Goal: Task Accomplishment & Management: Manage account settings

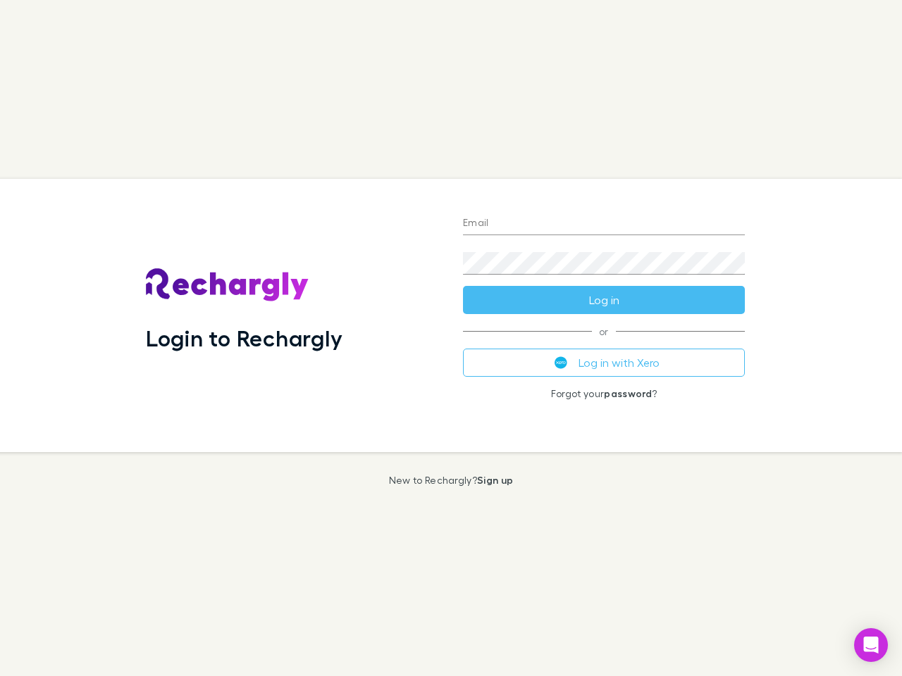
click at [451, 338] on div "Login to Rechargly" at bounding box center [293, 315] width 317 height 273
click at [604, 224] on input "Email" at bounding box center [604, 224] width 282 height 23
click at [604, 300] on button "Log in" at bounding box center [604, 300] width 282 height 28
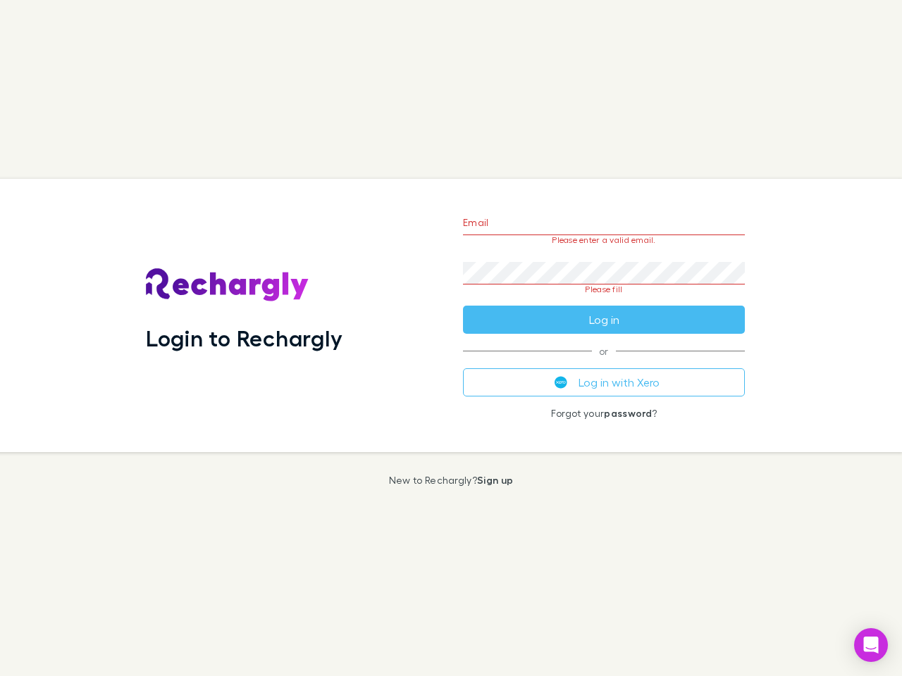
click at [604, 363] on div "Email Please enter a valid email. Password Please fill Log in or Log in with Xe…" at bounding box center [604, 315] width 304 height 273
click at [871, 645] on icon "Open Intercom Messenger" at bounding box center [871, 645] width 15 height 17
